Goal: Complete application form

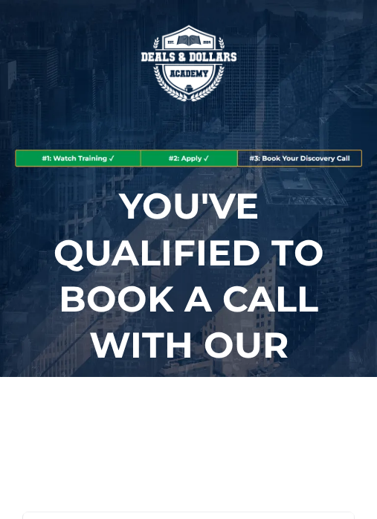
type input "*****"
type input "****"
type input "**********"
